Goal: Navigation & Orientation: Go to known website

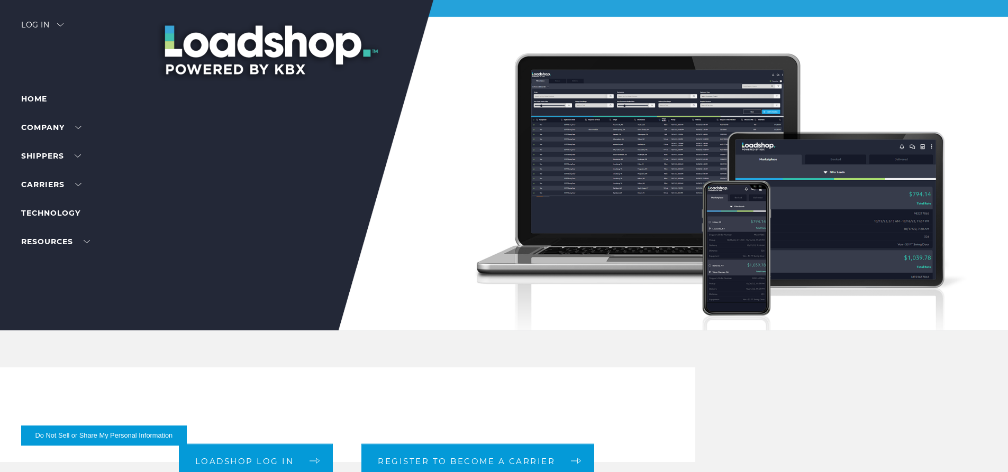
click at [41, 21] on div "Log in" at bounding box center [42, 28] width 42 height 15
click at [48, 16] on div at bounding box center [508, 165] width 1016 height 331
click at [38, 23] on div "Log in" at bounding box center [42, 28] width 42 height 15
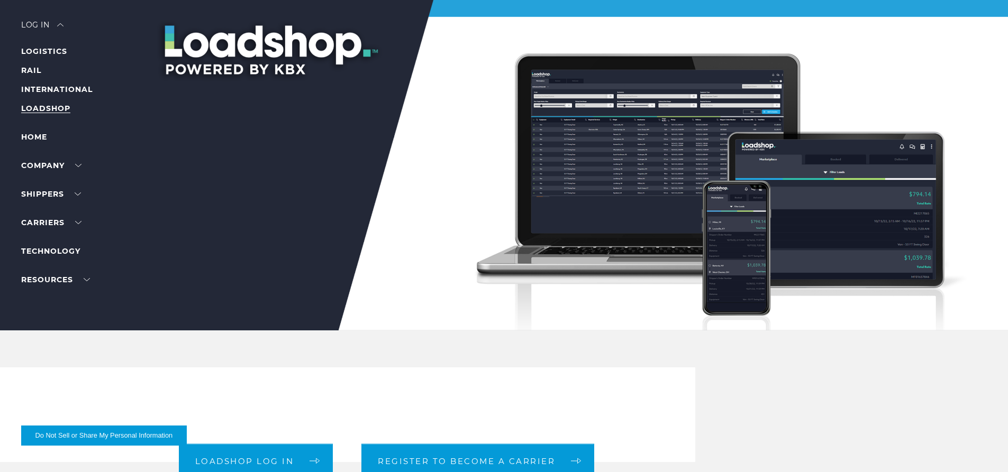
click at [57, 106] on link "LOADSHOP" at bounding box center [45, 109] width 49 height 10
